Goal: Information Seeking & Learning: Learn about a topic

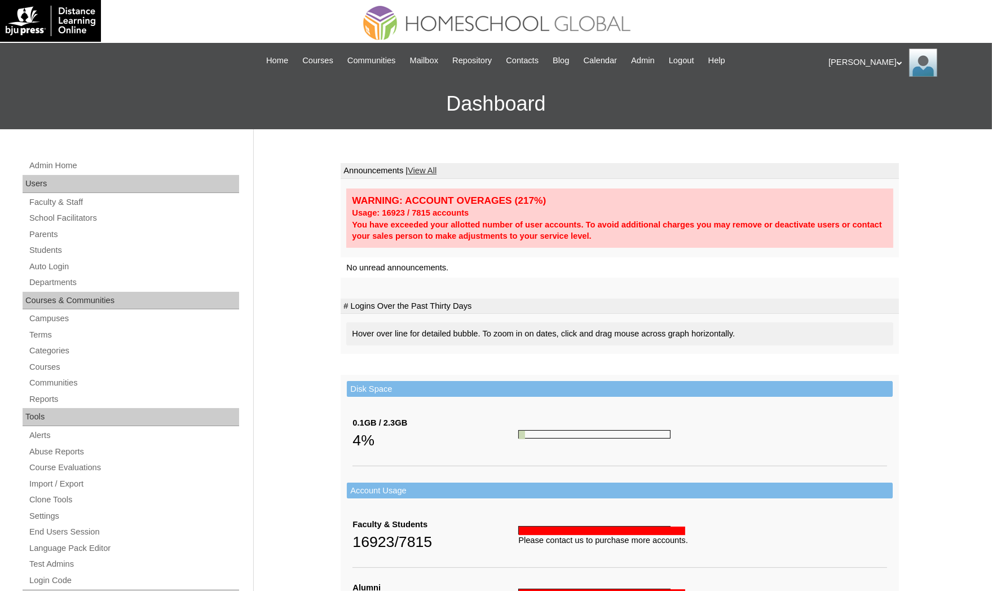
click at [4, 296] on div "Admin Home Users Faculty & Staff School Facilitators Parents Students Auto Logi…" at bounding box center [496, 518] width 992 height 778
click at [77, 256] on link "Students" at bounding box center [133, 250] width 211 height 14
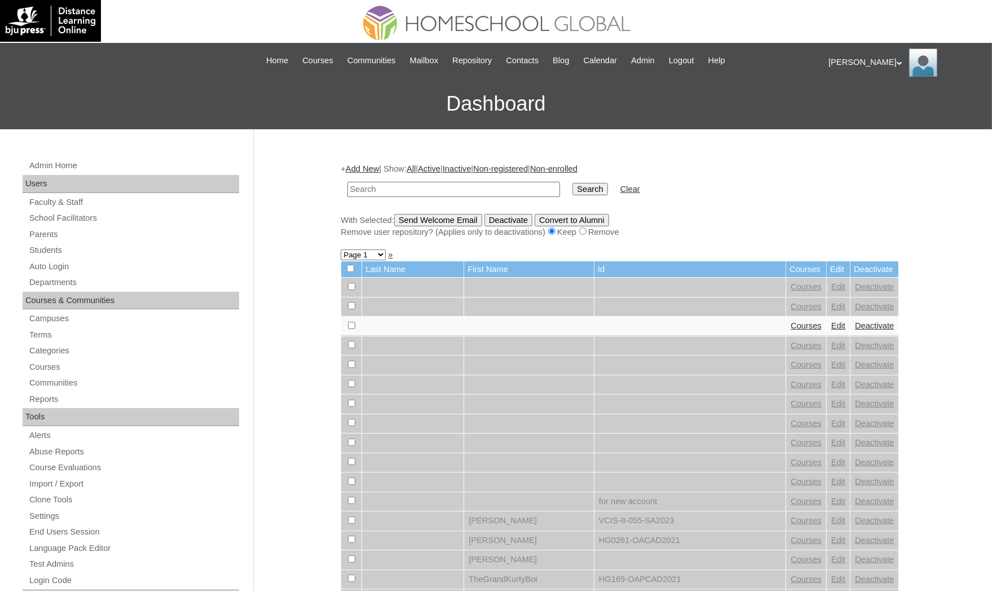
click at [367, 184] on input "text" at bounding box center [453, 189] width 213 height 15
type input "[PERSON_NAME]"
click at [573, 183] on input "Search" at bounding box center [590, 189] width 35 height 12
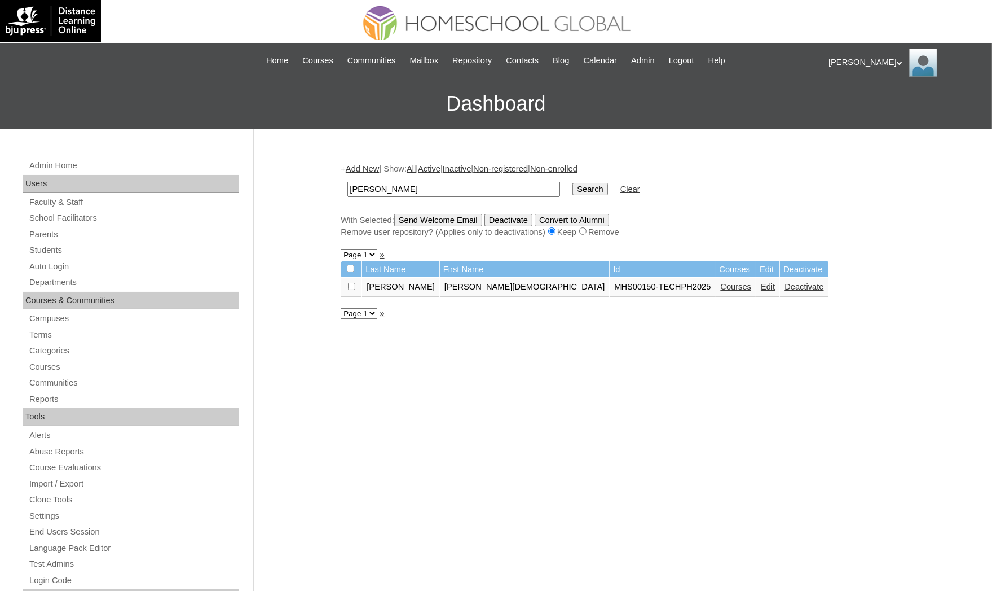
click at [721, 283] on link "Courses" at bounding box center [736, 286] width 31 height 9
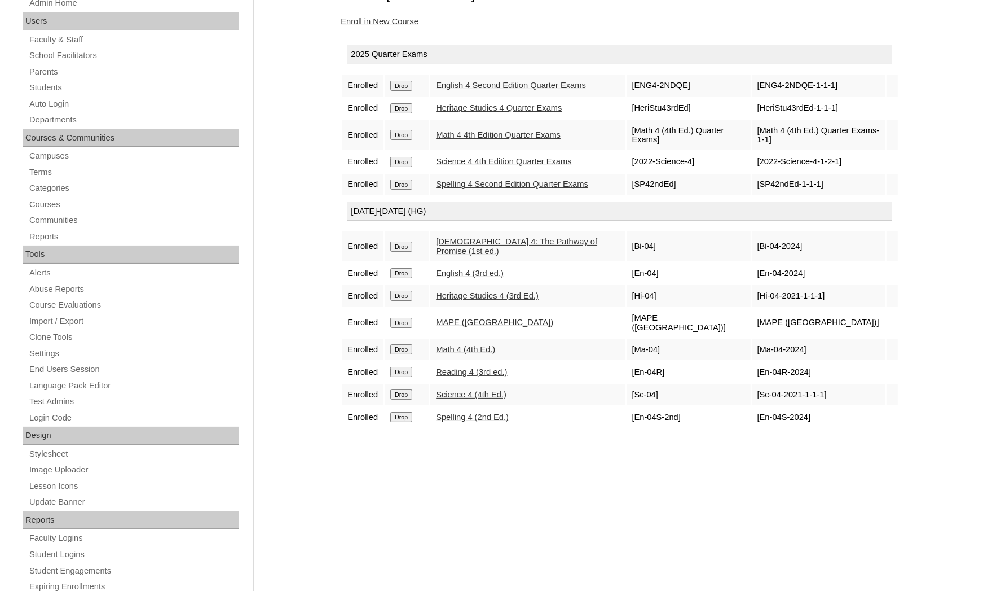
scroll to position [169, 0]
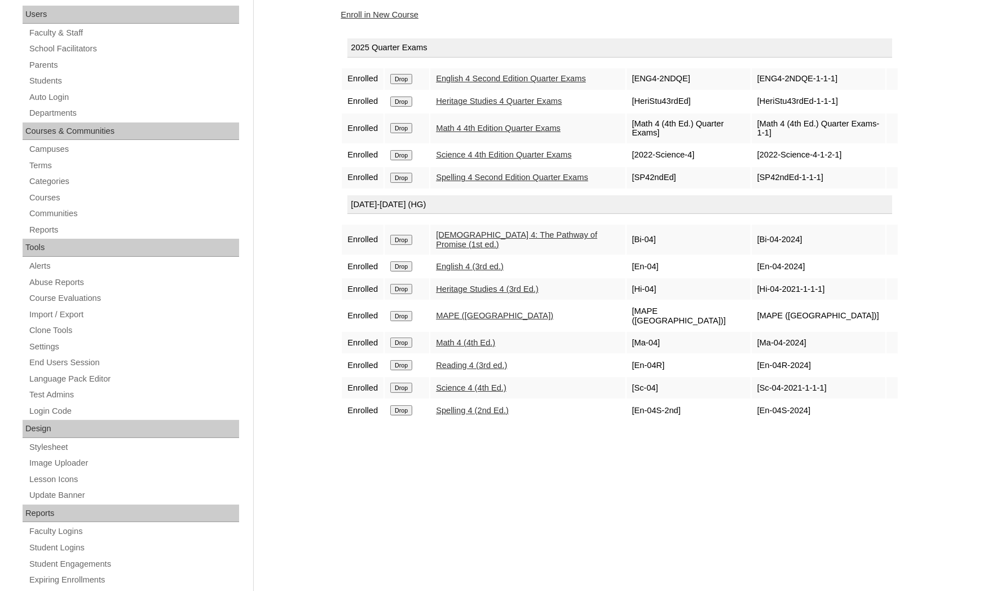
click at [469, 364] on link "Reading 4 (3rd ed.)" at bounding box center [471, 364] width 71 height 9
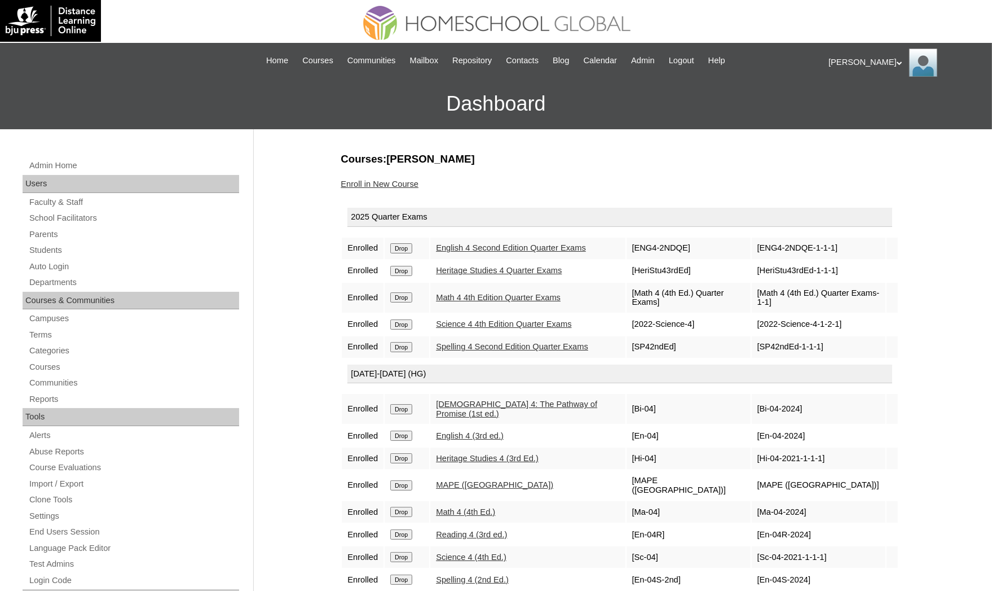
drag, startPoint x: 510, startPoint y: 155, endPoint x: 422, endPoint y: 155, distance: 88.0
click at [422, 155] on h3 "Courses:Dabon Nolan Kaimana" at bounding box center [620, 159] width 558 height 15
copy h3 "[PERSON_NAME][DEMOGRAPHIC_DATA]"
